Goal: Download file/media

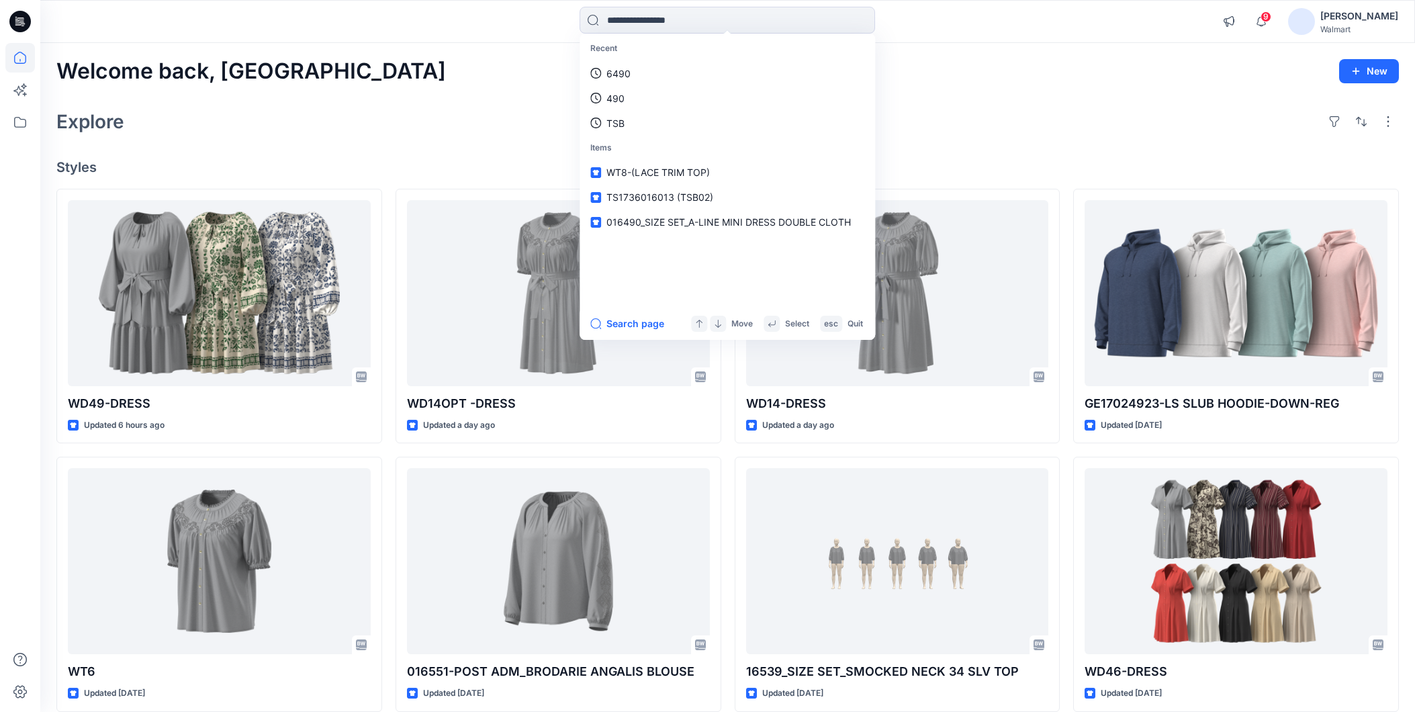
scroll to position [17914, 0]
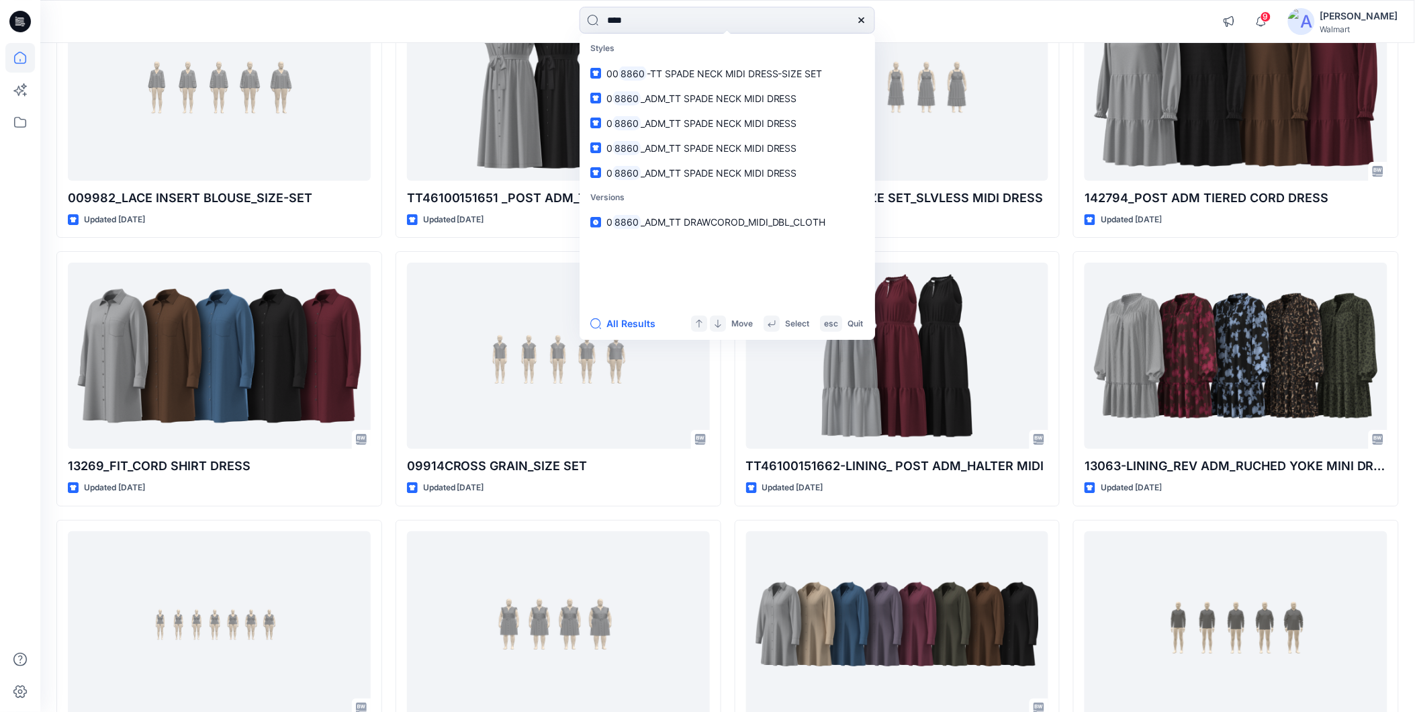
drag, startPoint x: 637, startPoint y: 17, endPoint x: 556, endPoint y: 36, distance: 82.9
click at [556, 36] on div "**** Styles 00 8860 -TT SPADE NECK MIDI DRESS-SIZE SET 0 8860 _ADM_TT SPADE NEC…" at bounding box center [727, 21] width 1375 height 43
type input "****"
click at [708, 69] on span "_ADM_SLEEVELESS_MIDI_SHIRT_DRESS" at bounding box center [727, 73] width 175 height 11
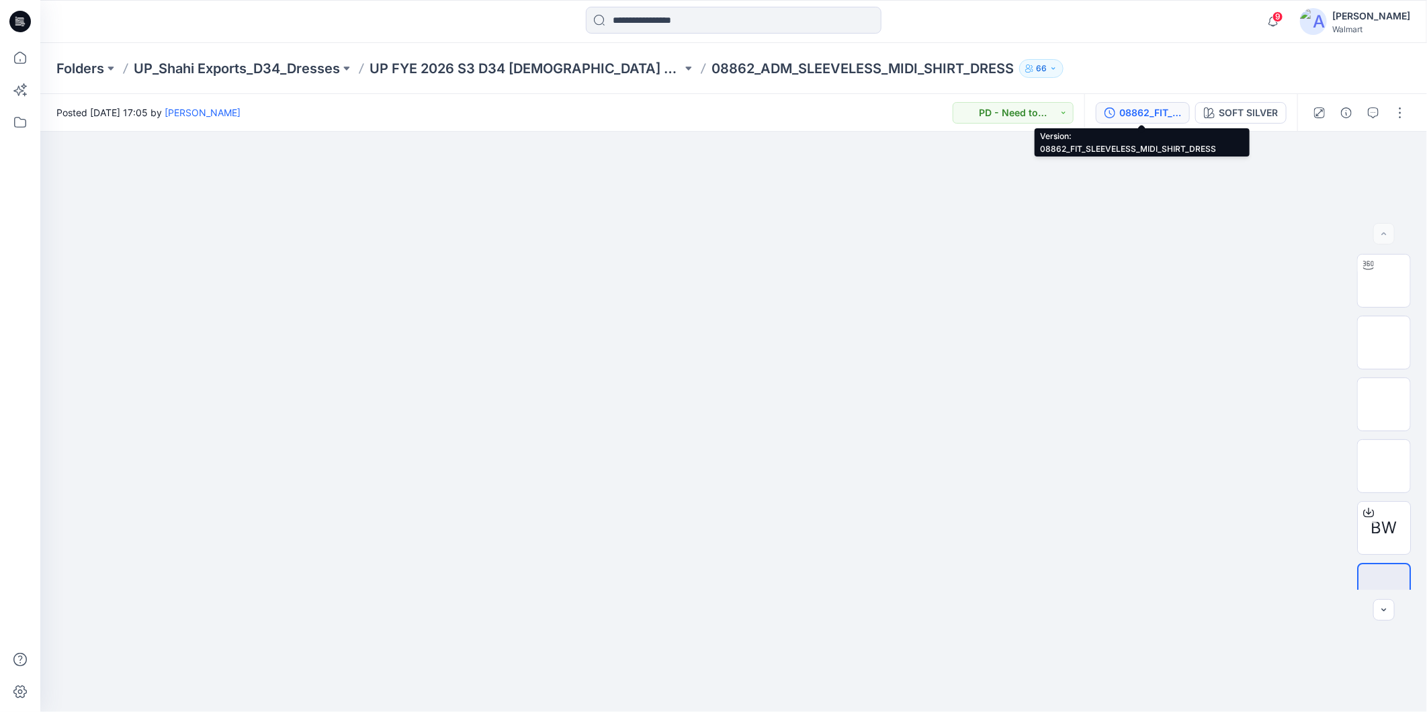
click at [1150, 111] on div "08862_FIT_SLEEVELESS_MIDI_SHIRT_DRESS" at bounding box center [1150, 112] width 62 height 15
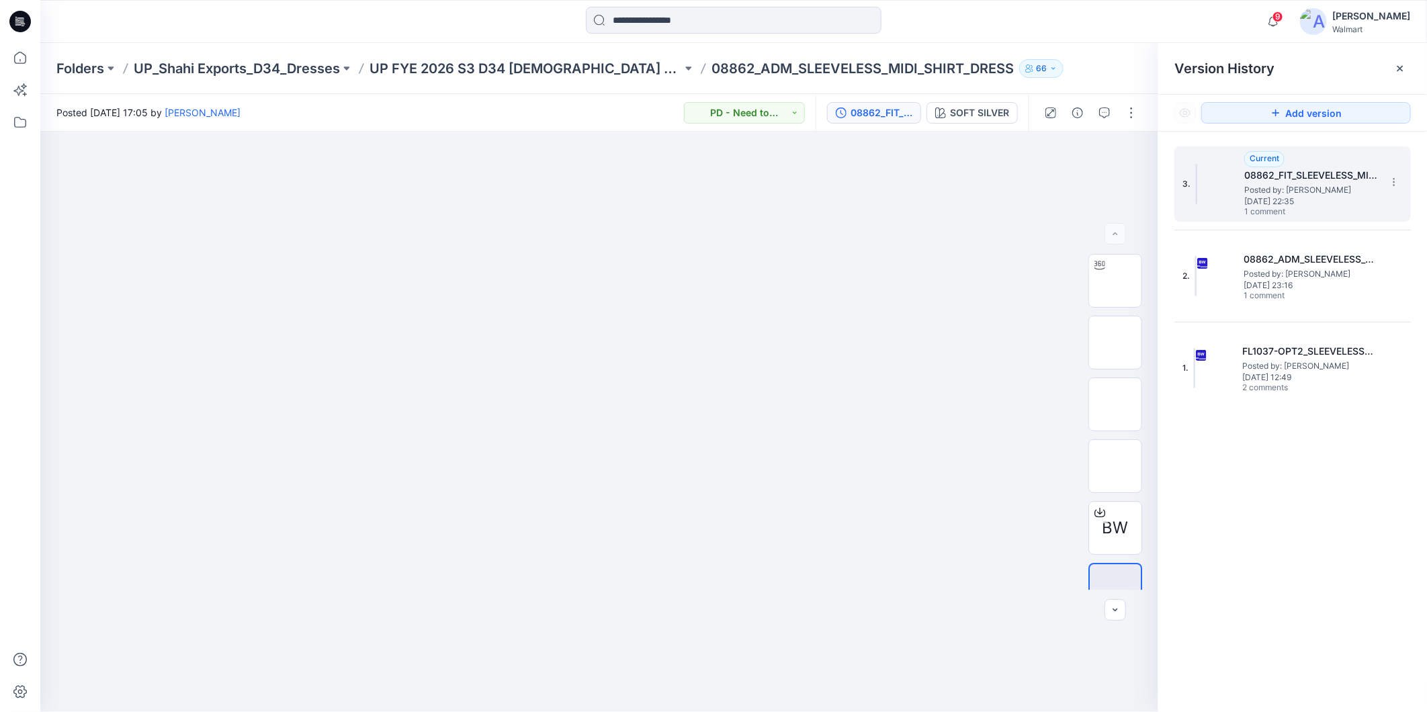
click at [1290, 197] on span "[DATE] 22:35" at bounding box center [1311, 201] width 134 height 9
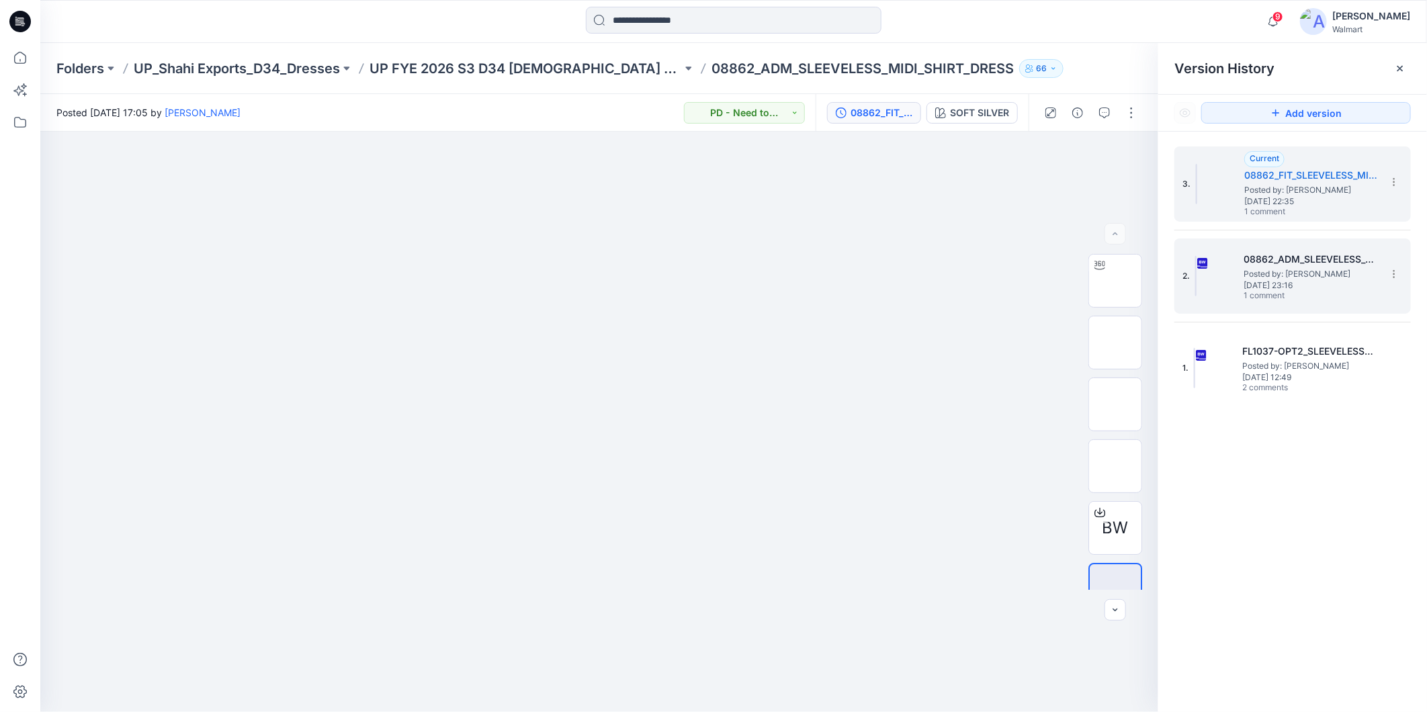
click at [1300, 277] on span "Posted by: [PERSON_NAME]" at bounding box center [1310, 273] width 134 height 13
click at [1276, 188] on span "Posted by: [PERSON_NAME]" at bounding box center [1311, 189] width 134 height 13
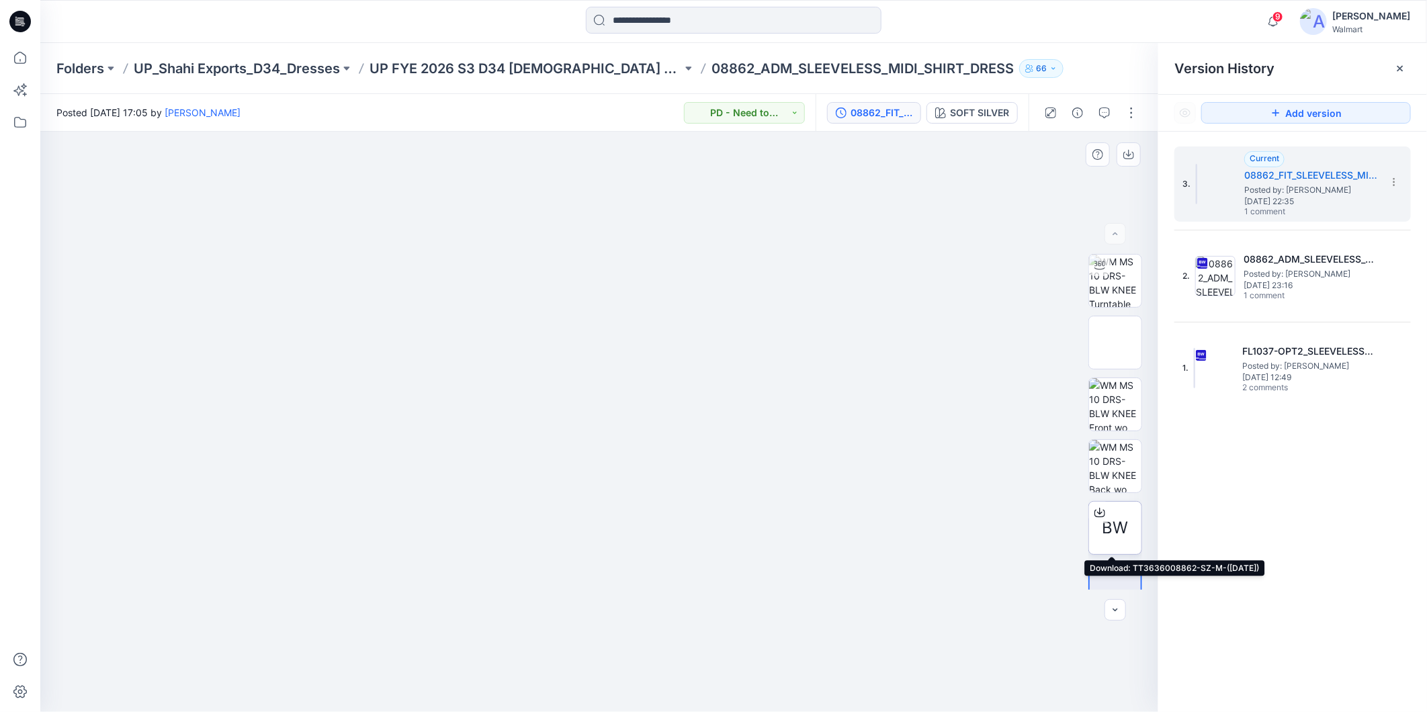
click at [1107, 522] on span "BW" at bounding box center [1115, 528] width 26 height 24
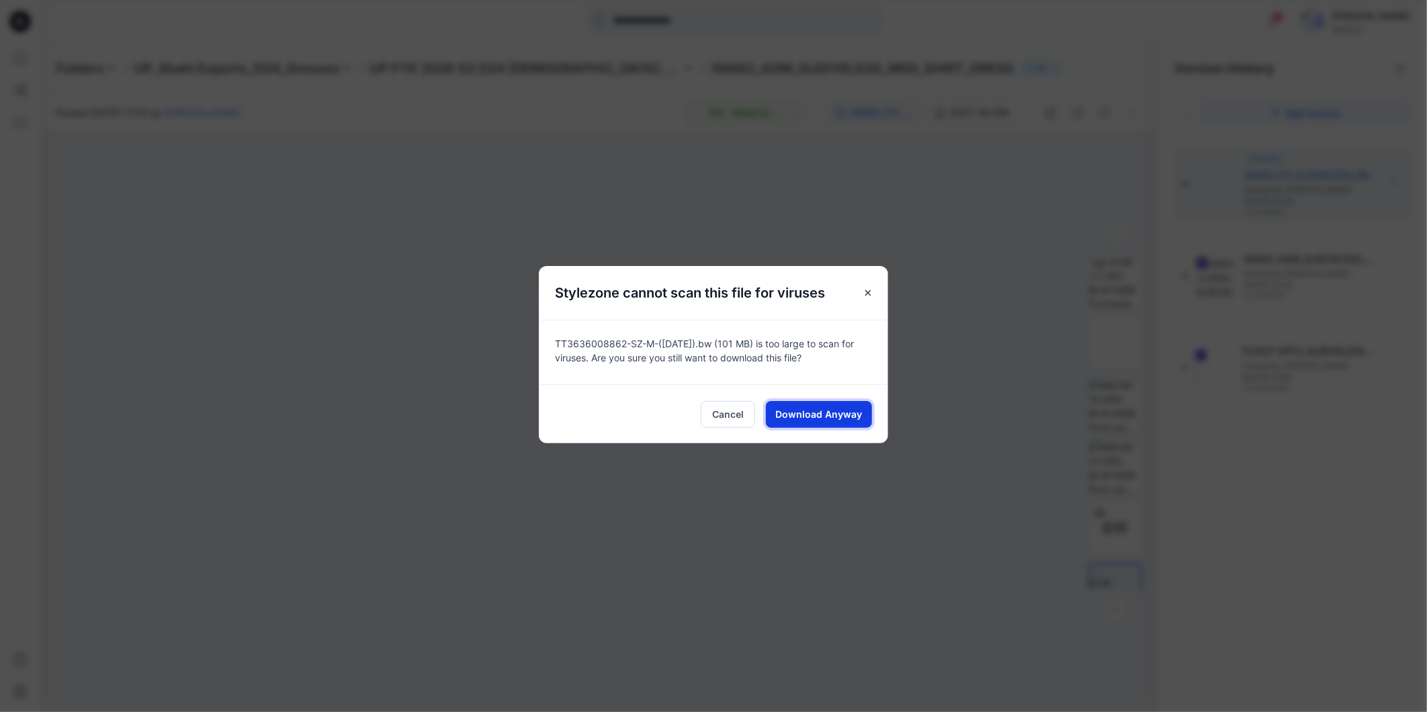
click at [833, 412] on span "Download Anyway" at bounding box center [819, 414] width 87 height 14
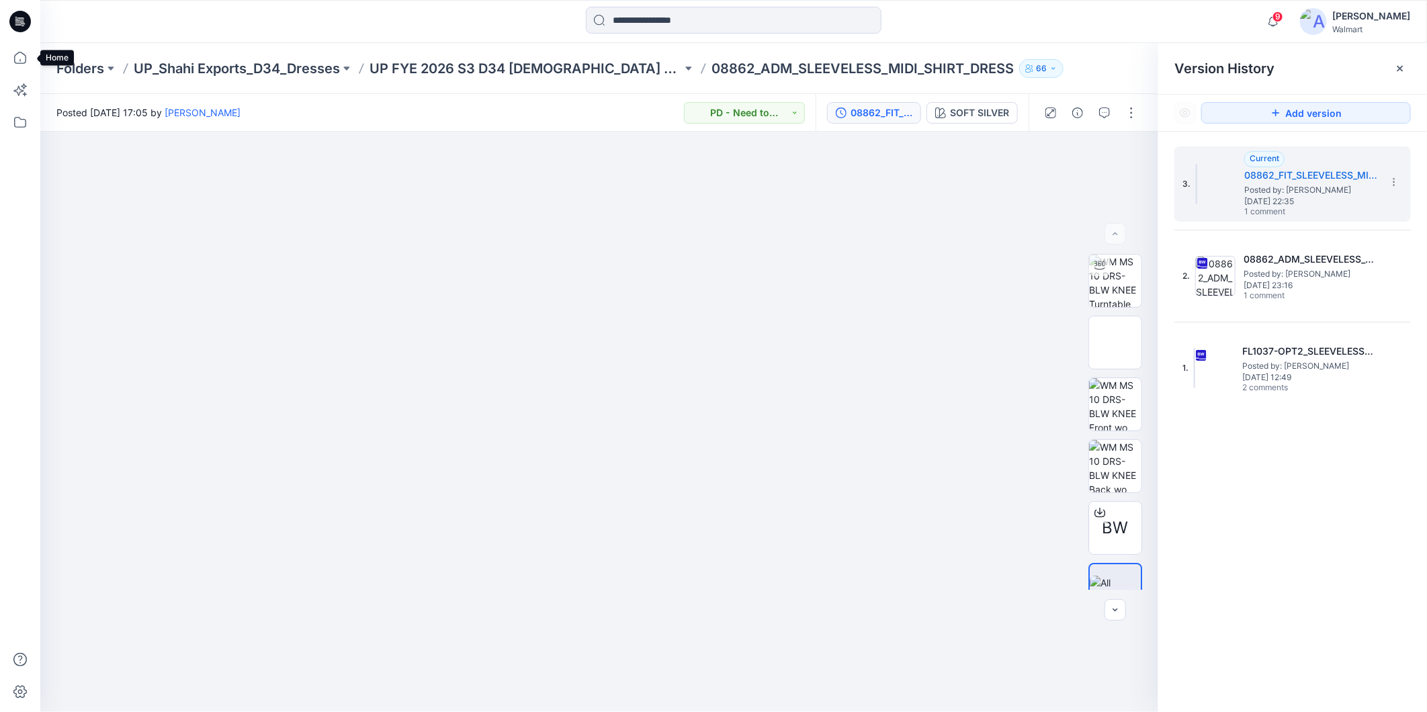
drag, startPoint x: 27, startPoint y: 56, endPoint x: 38, endPoint y: 59, distance: 11.3
click at [27, 56] on icon at bounding box center [20, 58] width 30 height 30
